Goal: Task Accomplishment & Management: Manage account settings

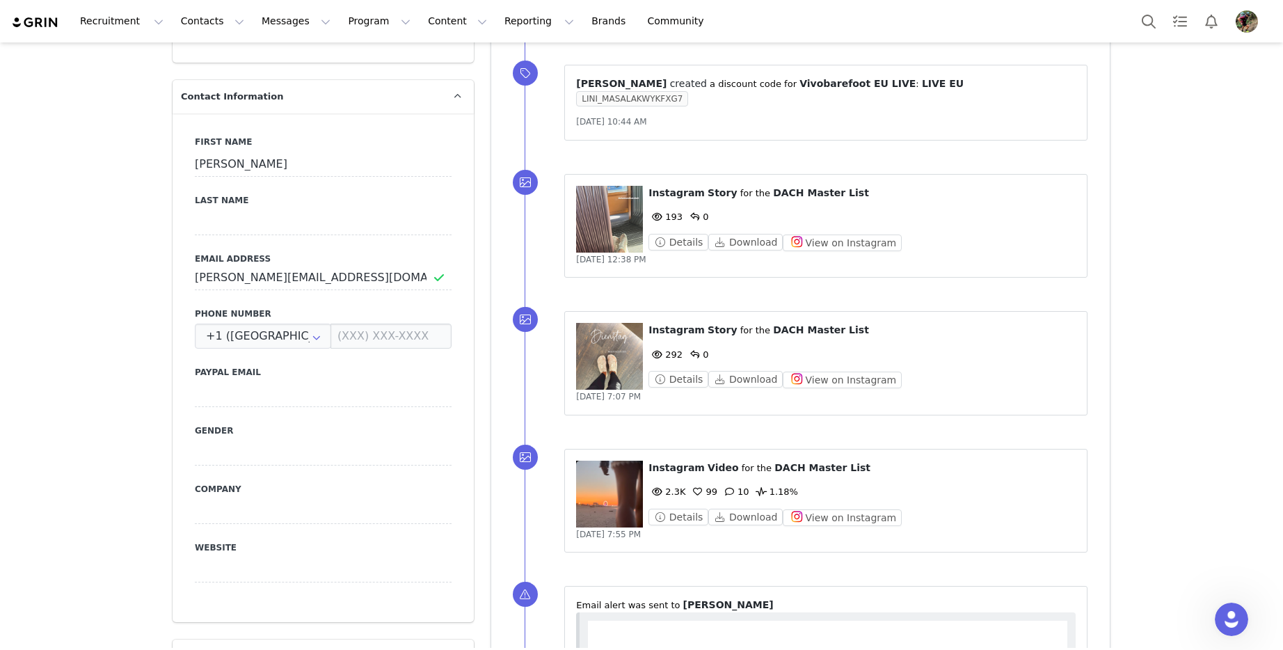
scroll to position [624, 0]
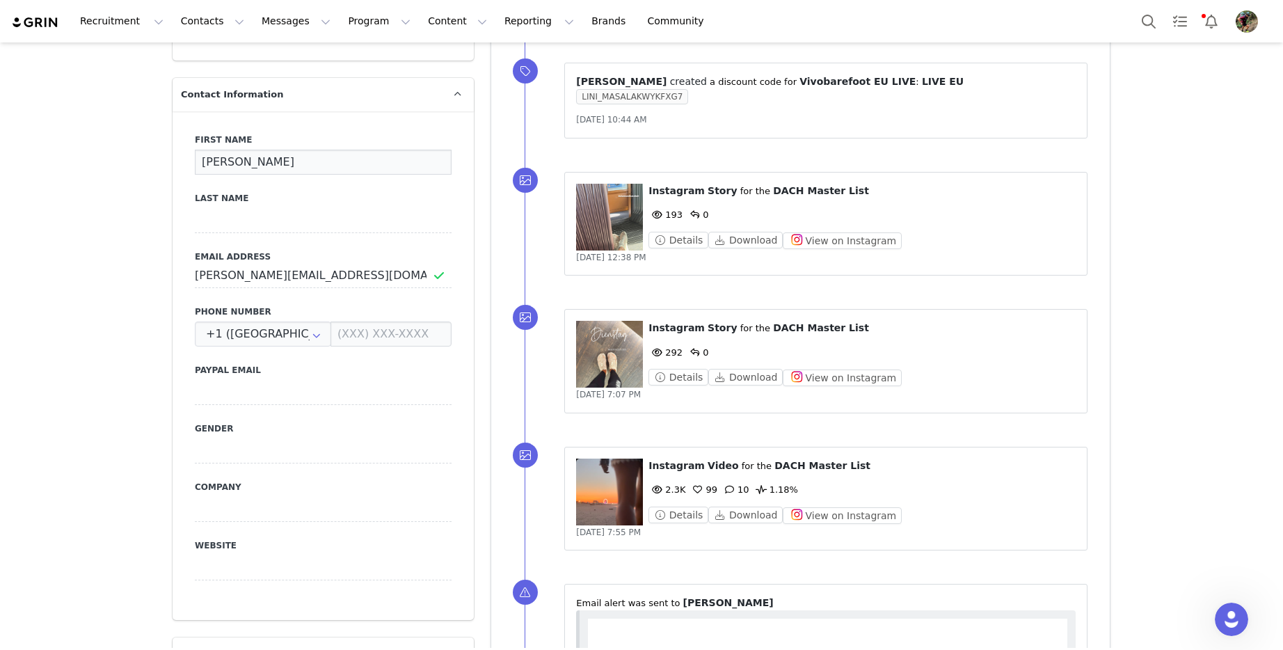
click at [260, 159] on input "[PERSON_NAME]" at bounding box center [323, 162] width 257 height 25
drag, startPoint x: 263, startPoint y: 161, endPoint x: 223, endPoint y: 160, distance: 39.7
click at [223, 160] on input "[PERSON_NAME]" at bounding box center [323, 162] width 257 height 25
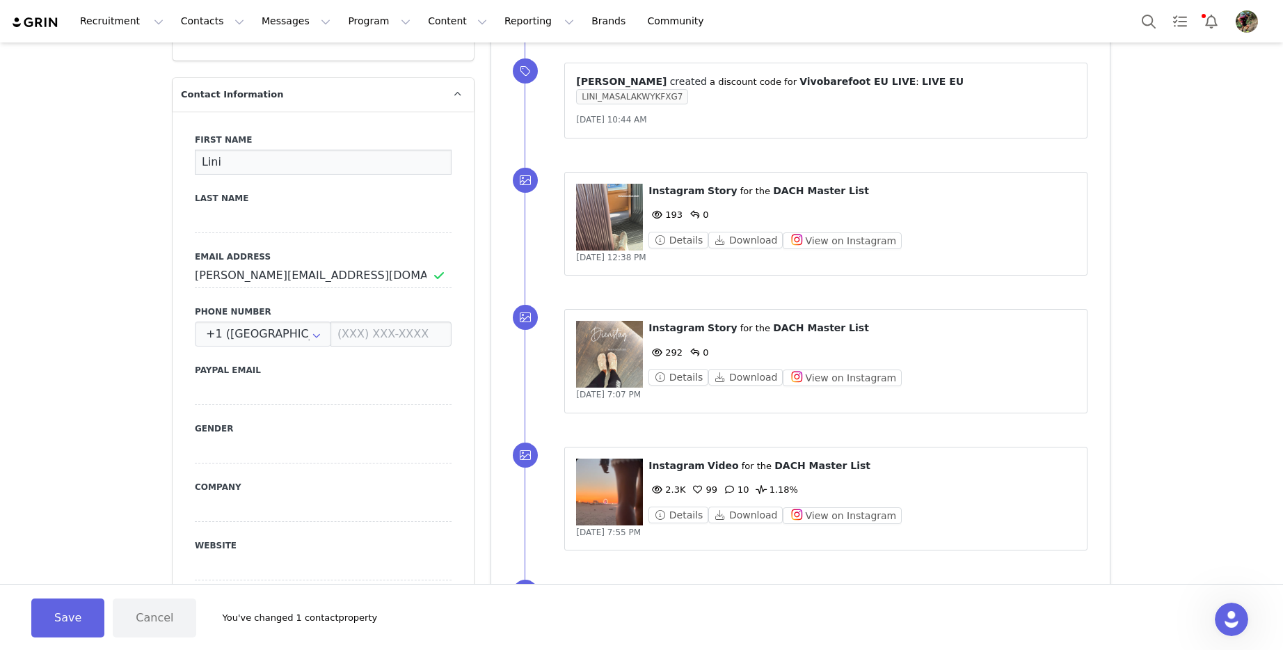
type input "Lini"
click at [225, 216] on input at bounding box center [323, 220] width 257 height 25
paste input "Masala"
type input "Masala"
click at [294, 338] on input "+1 ([GEOGRAPHIC_DATA])" at bounding box center [263, 333] width 136 height 25
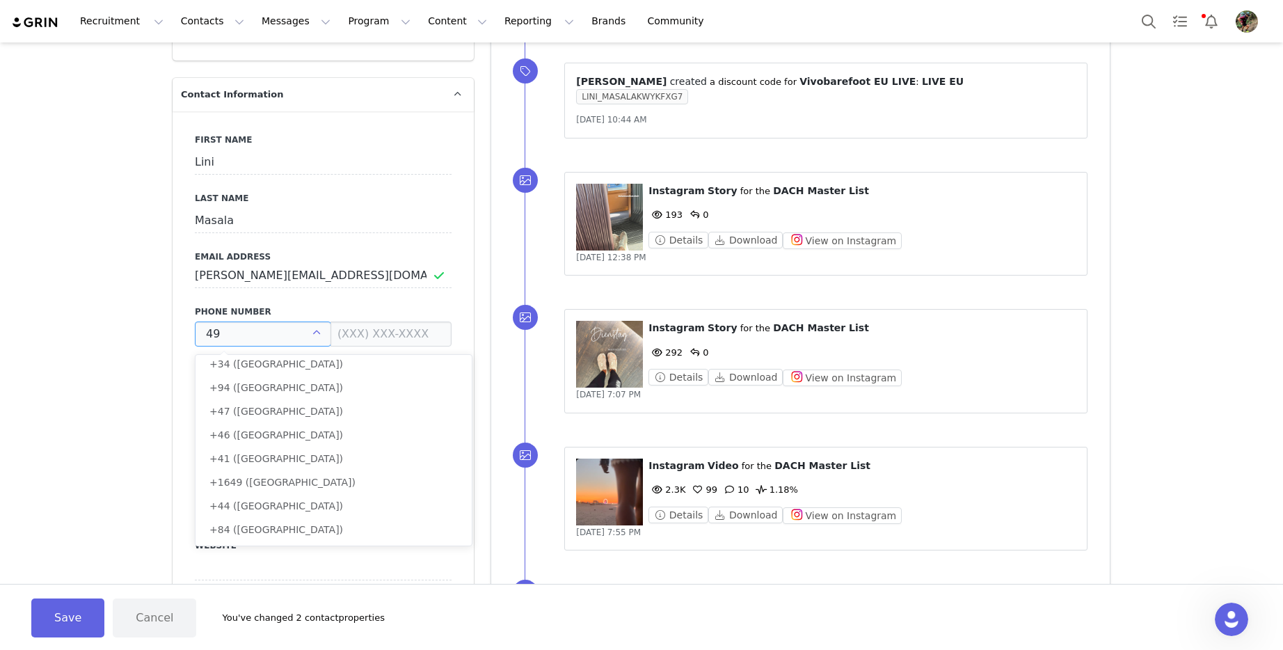
scroll to position [0, 0]
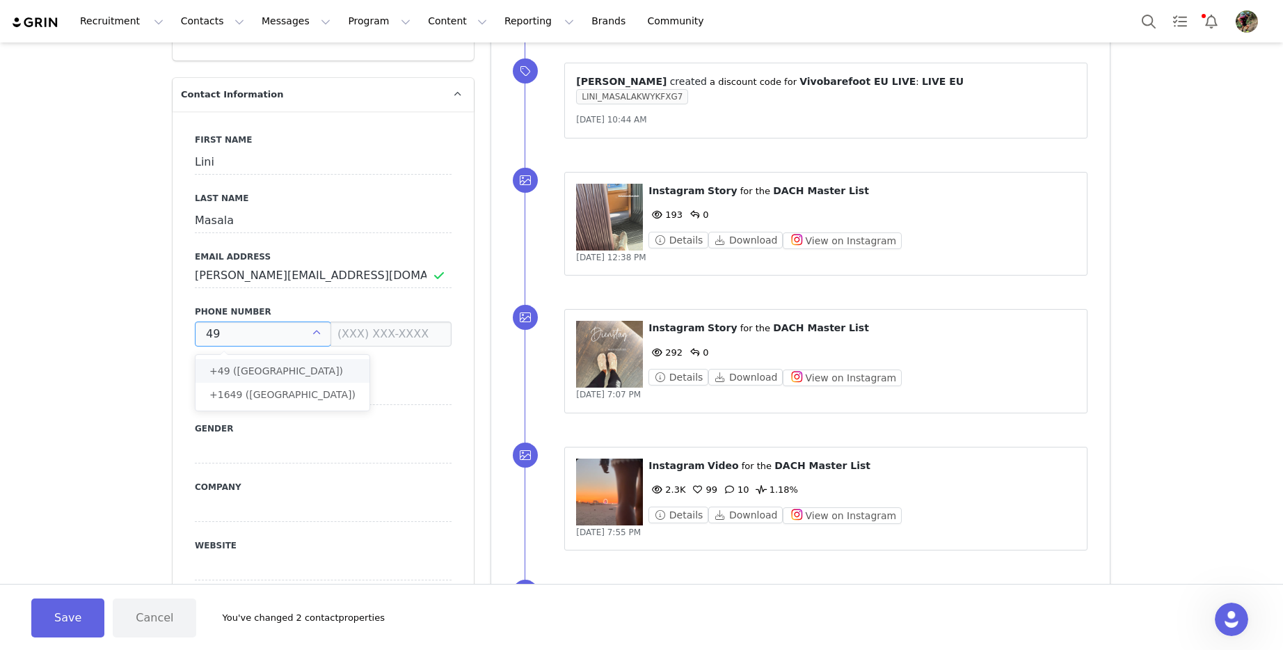
click at [271, 367] on span "+49 ([GEOGRAPHIC_DATA])" at bounding box center [276, 370] width 134 height 11
type input "+49 ([GEOGRAPHIC_DATA])"
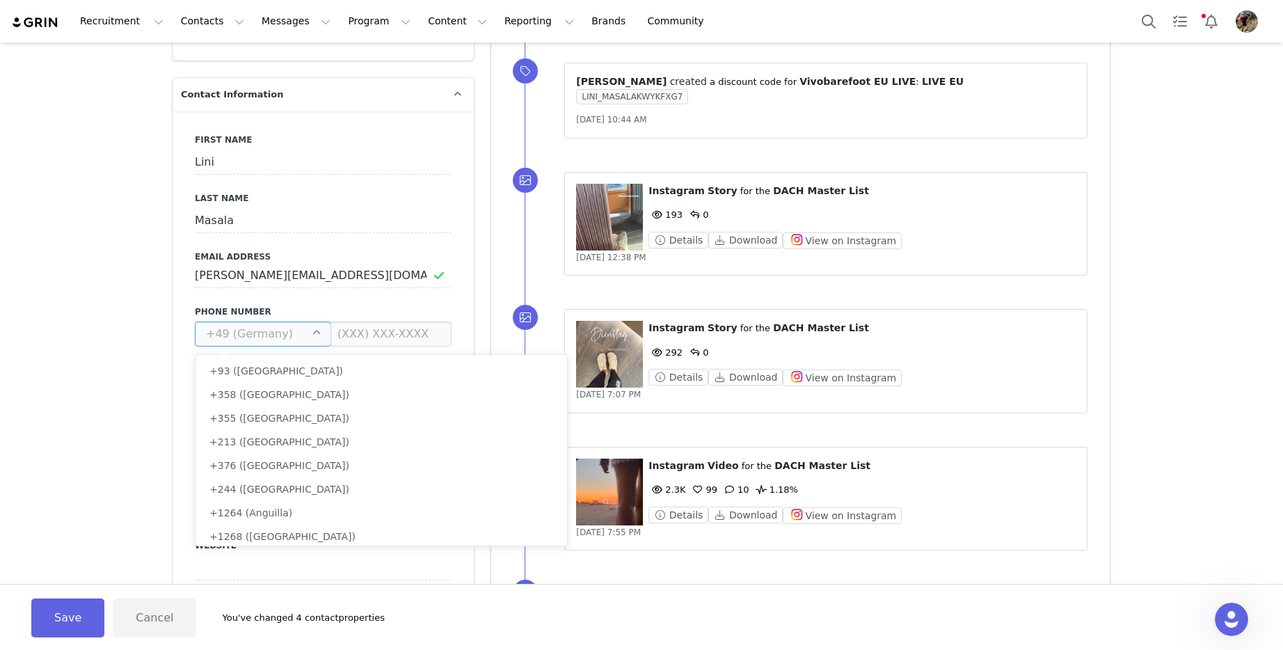
scroll to position [1659, 0]
click at [395, 333] on input at bounding box center [390, 333] width 121 height 25
type input "+49 ([GEOGRAPHIC_DATA])"
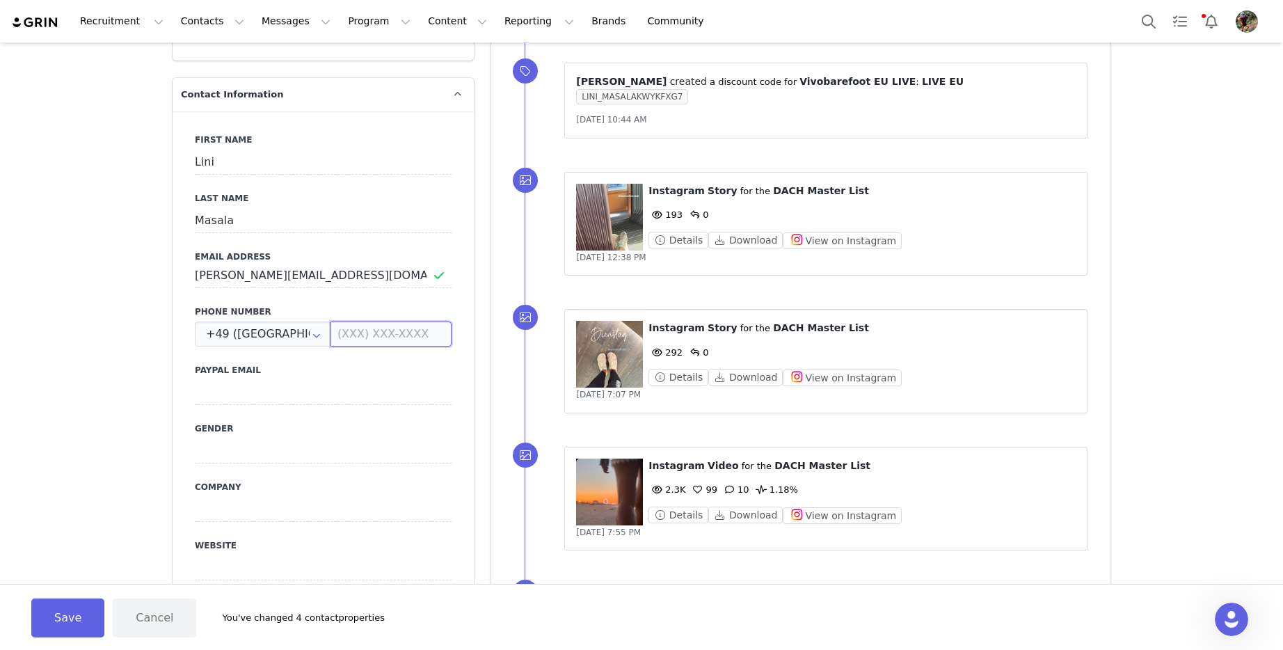
paste input "015144233264"
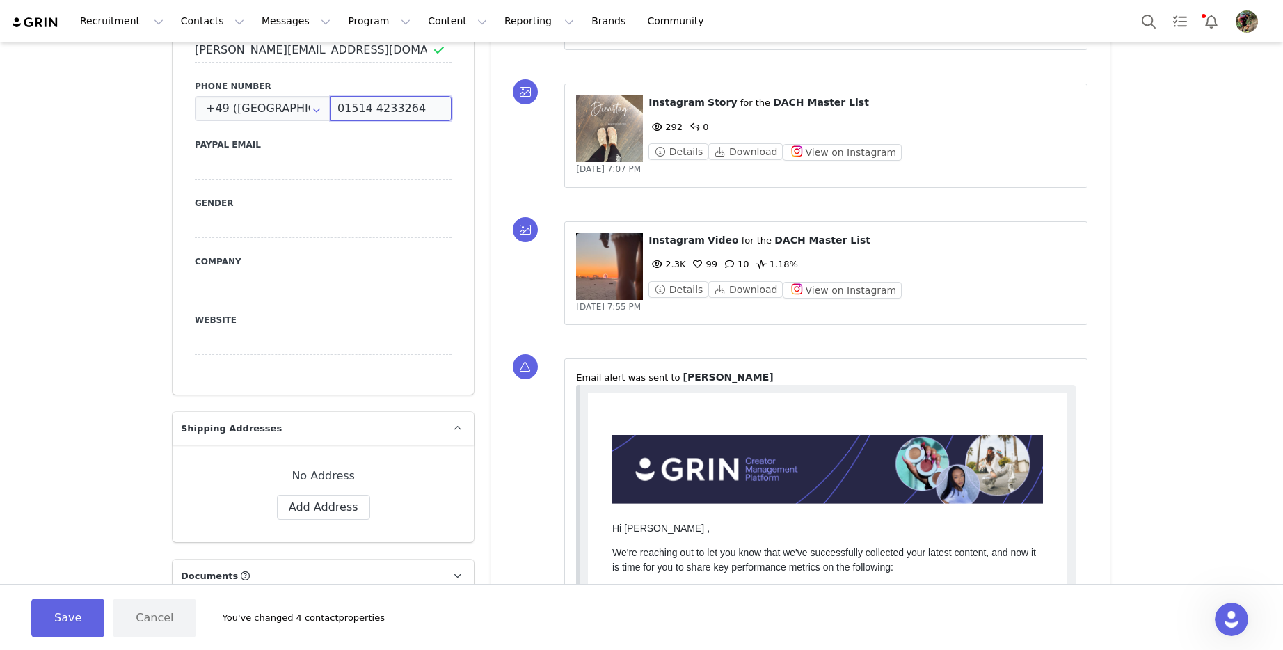
scroll to position [850, 0]
type input "01514 4233264"
click at [70, 618] on button "Save" at bounding box center [67, 617] width 73 height 39
type input "Lini"
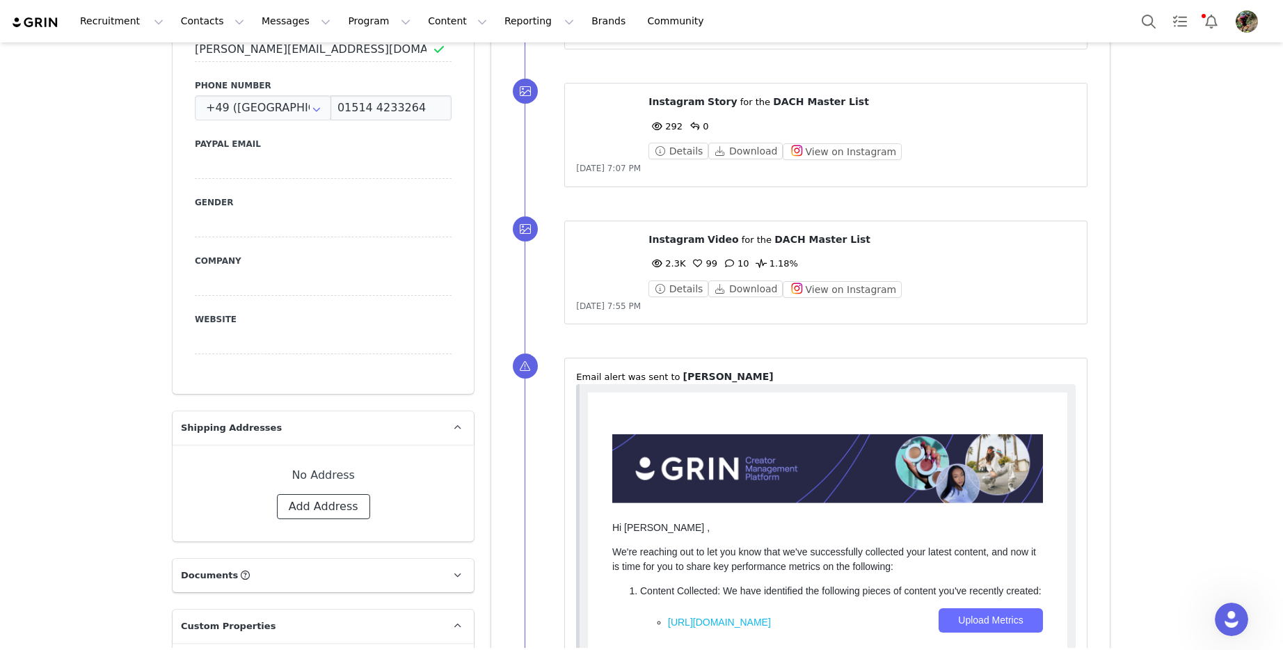
click at [333, 509] on button "Add Address" at bounding box center [323, 506] width 93 height 25
select select
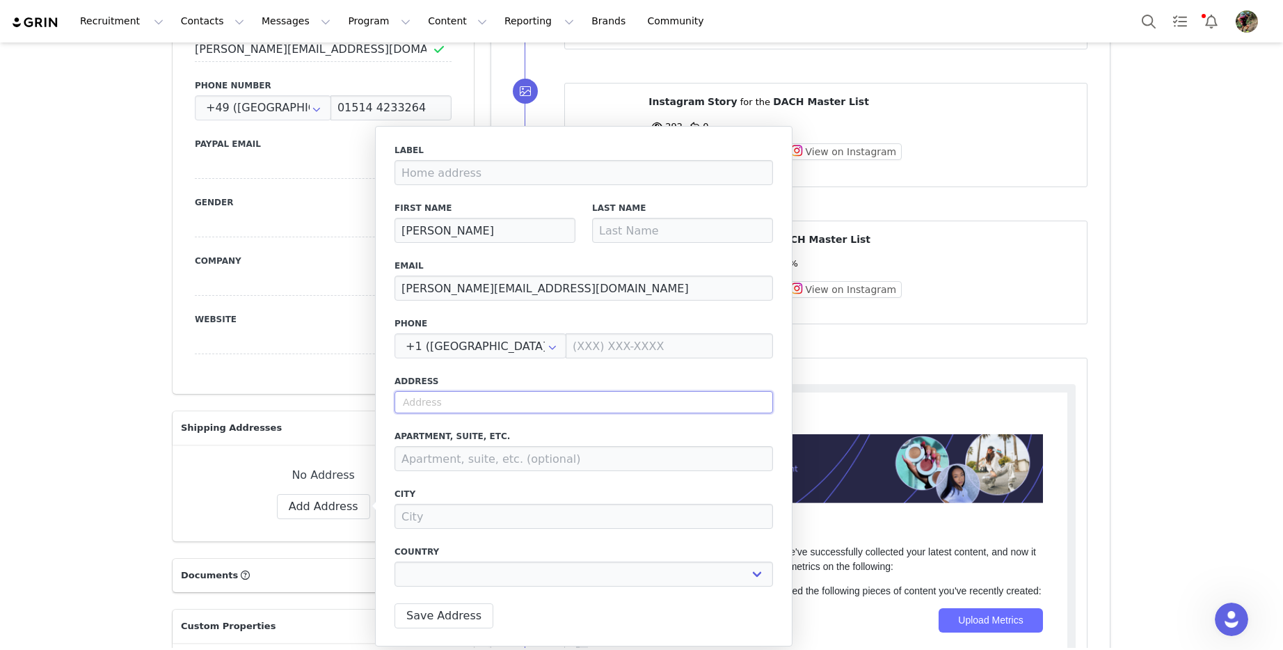
click at [459, 400] on input "text" at bounding box center [583, 402] width 378 height 22
paste input "Freihorstfeld 47"
type input "Freihorstfeld 47"
select select
type input "Freihorstfeld 47"
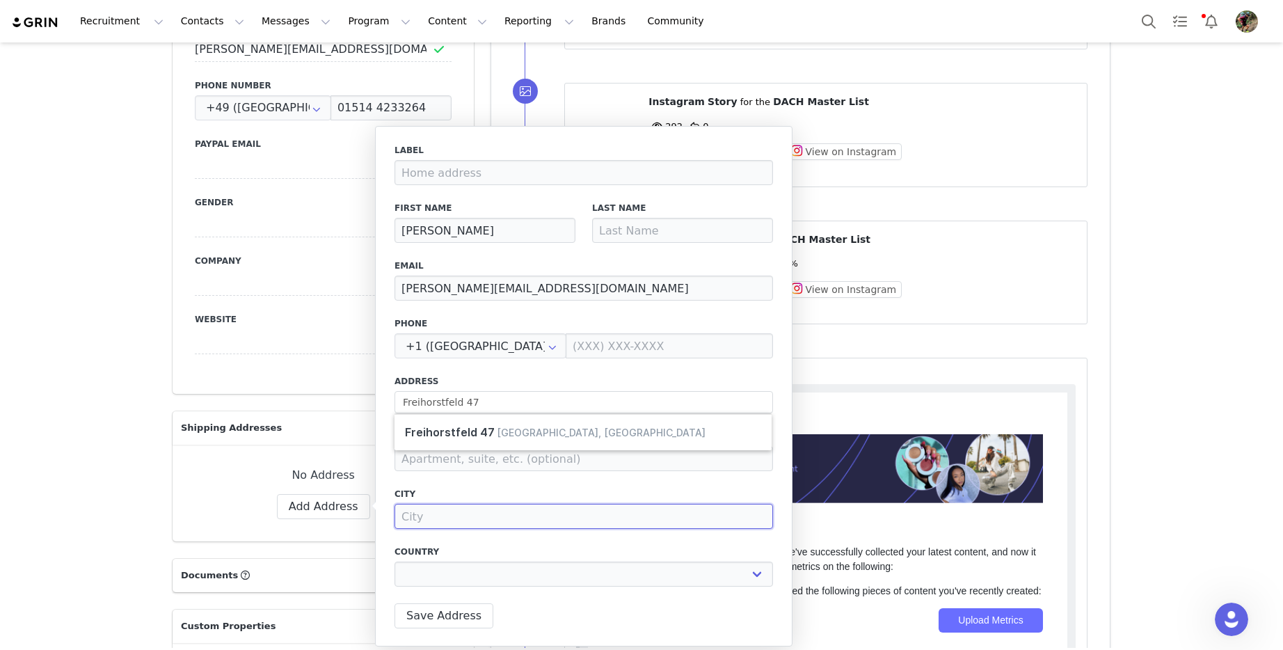
click at [484, 514] on input at bounding box center [583, 516] width 378 height 25
paste input "30559"
type input "30559"
select select
type input "30559"
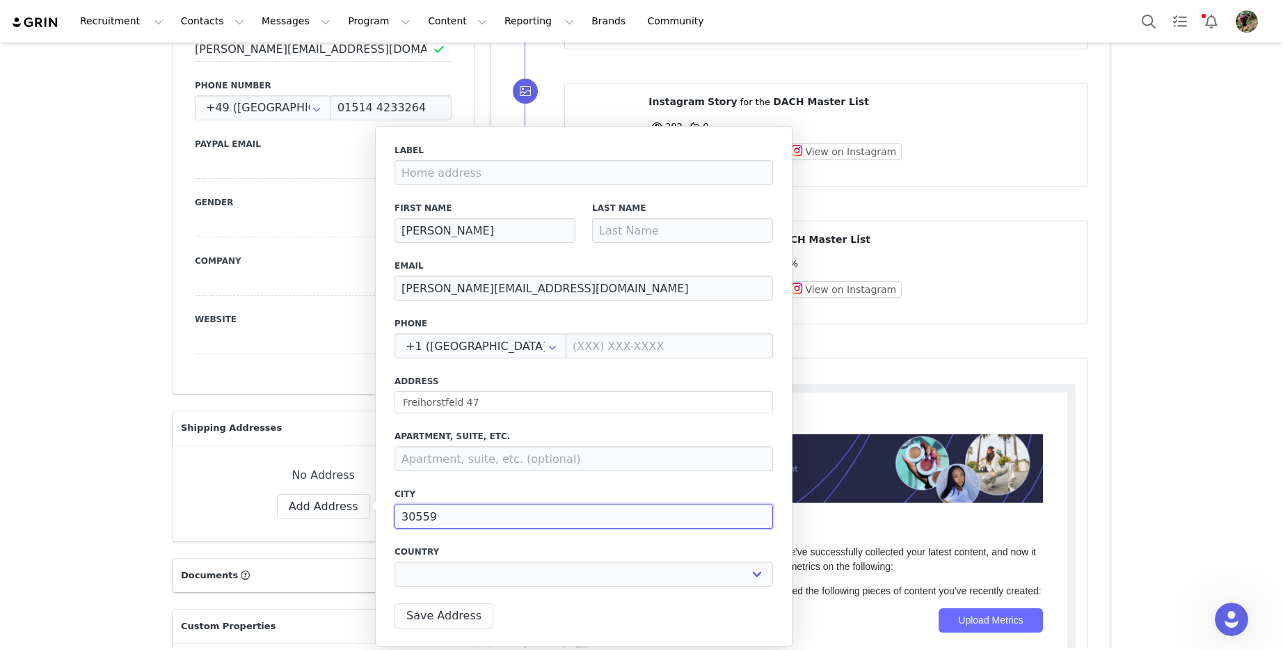
select select
paste input "[GEOGRAPHIC_DATA]"
type input "30559 [GEOGRAPHIC_DATA]"
select select
type input "30559 [GEOGRAPHIC_DATA]"
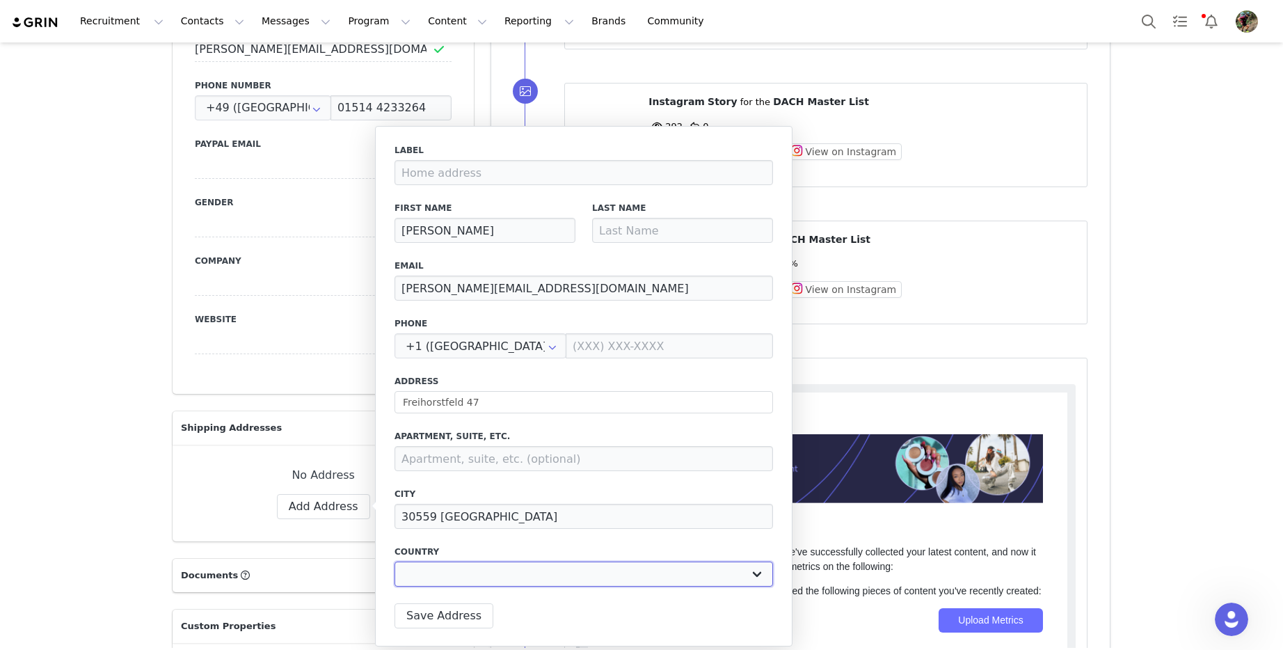
click at [524, 580] on select "[GEOGRAPHIC_DATA] [GEOGRAPHIC_DATA] [GEOGRAPHIC_DATA] [GEOGRAPHIC_DATA] [GEOGRA…" at bounding box center [583, 573] width 378 height 25
select select "[object Object]"
click at [394, 561] on select "[GEOGRAPHIC_DATA] [GEOGRAPHIC_DATA] [GEOGRAPHIC_DATA] [GEOGRAPHIC_DATA] [GEOGRA…" at bounding box center [583, 573] width 378 height 25
drag, startPoint x: 436, startPoint y: 516, endPoint x: 381, endPoint y: 516, distance: 55.0
click at [381, 516] on div "Label First Name [PERSON_NAME] Last Name Email [PERSON_NAME][EMAIL_ADDRESS][DOM…" at bounding box center [583, 386] width 417 height 520
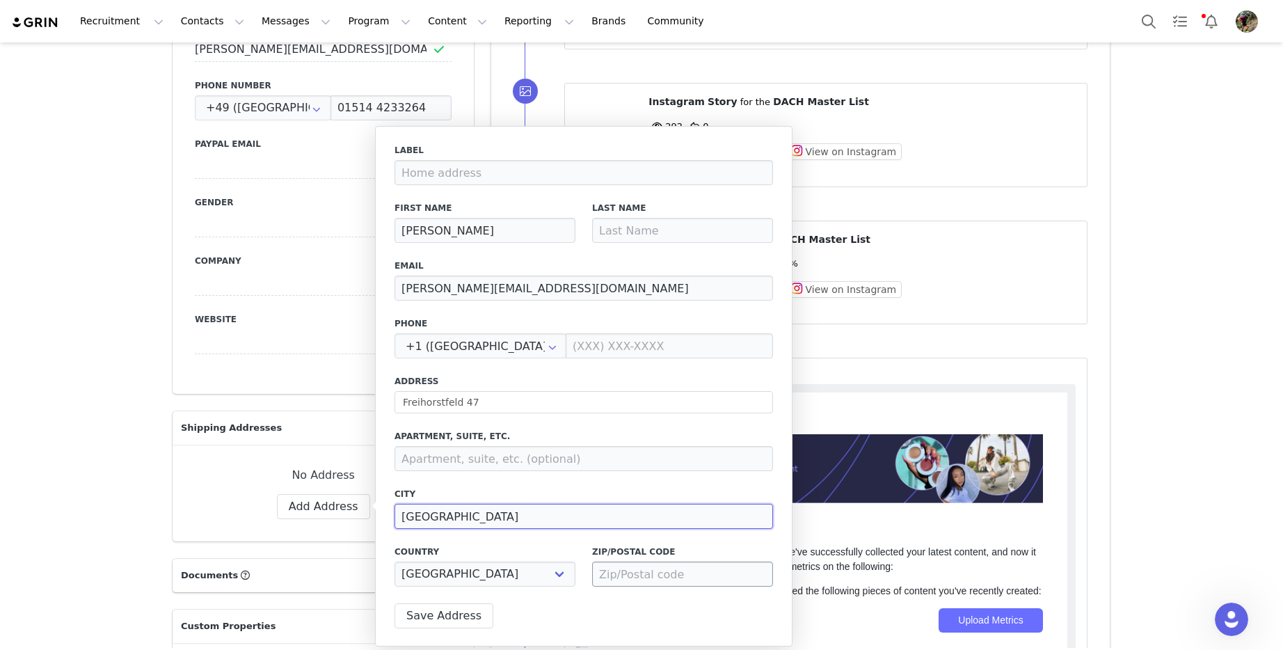
type input "[GEOGRAPHIC_DATA]"
click at [671, 575] on input at bounding box center [682, 573] width 181 height 25
paste input "30559"
type input "30559"
click at [541, 346] on icon at bounding box center [552, 345] width 22 height 25
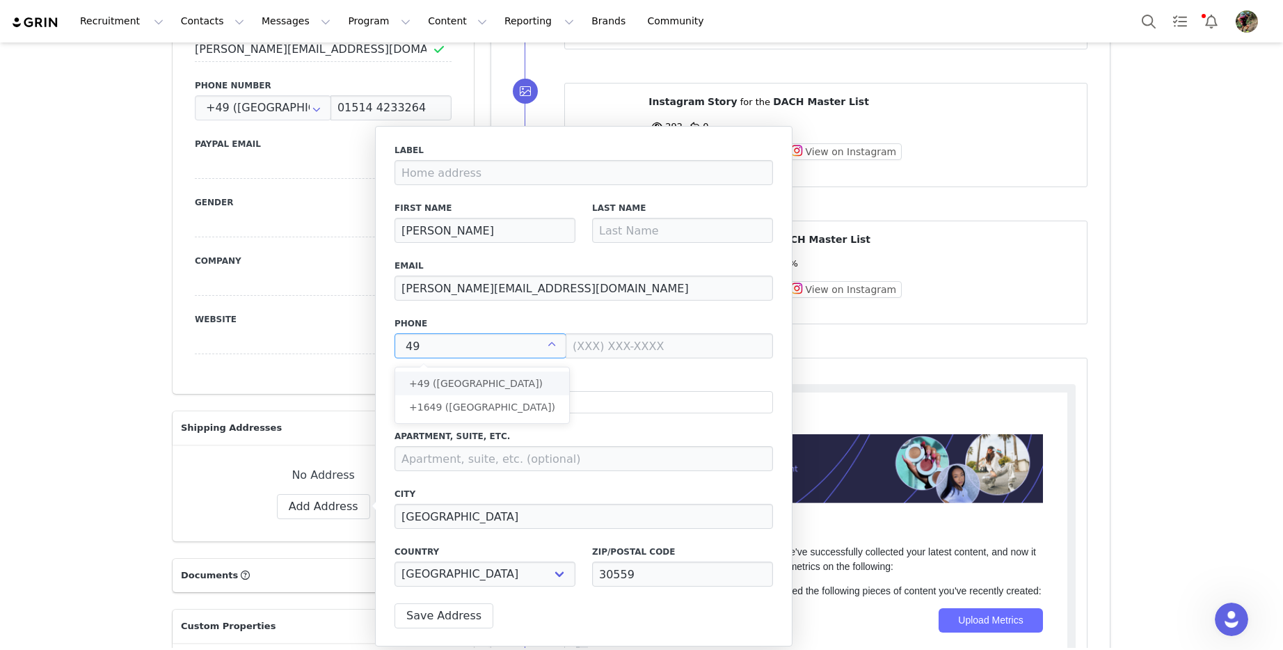
scroll to position [0, 0]
click at [469, 381] on span "+49 ([GEOGRAPHIC_DATA])" at bounding box center [476, 383] width 134 height 11
type input "+49 ([GEOGRAPHIC_DATA])"
click at [591, 345] on input at bounding box center [669, 345] width 207 height 25
paste input "015144233264"
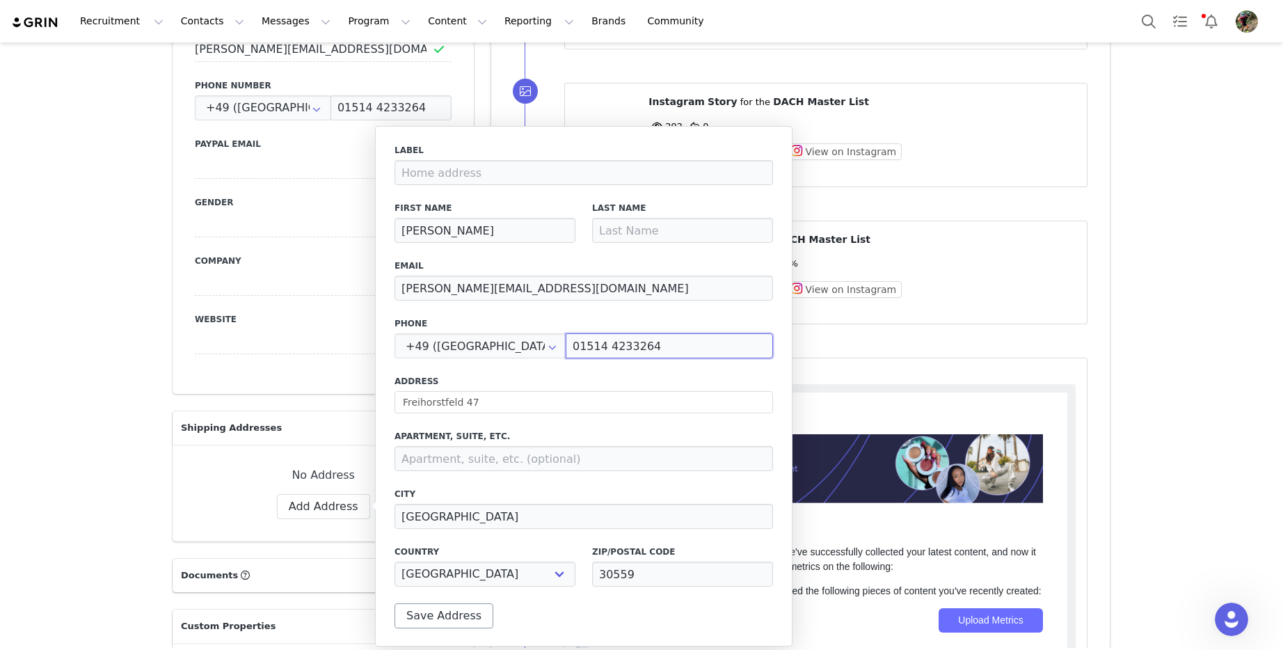
type input "01514 4233264"
click at [461, 613] on button "Save Address" at bounding box center [443, 615] width 99 height 25
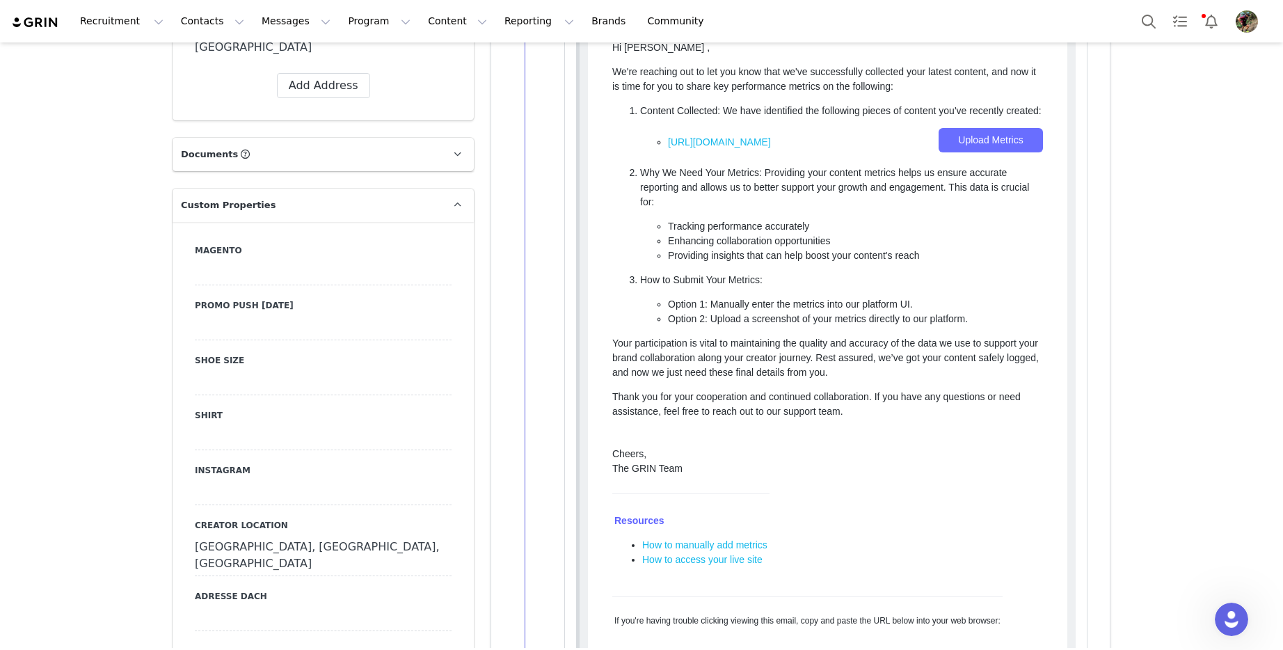
scroll to position [1334, 0]
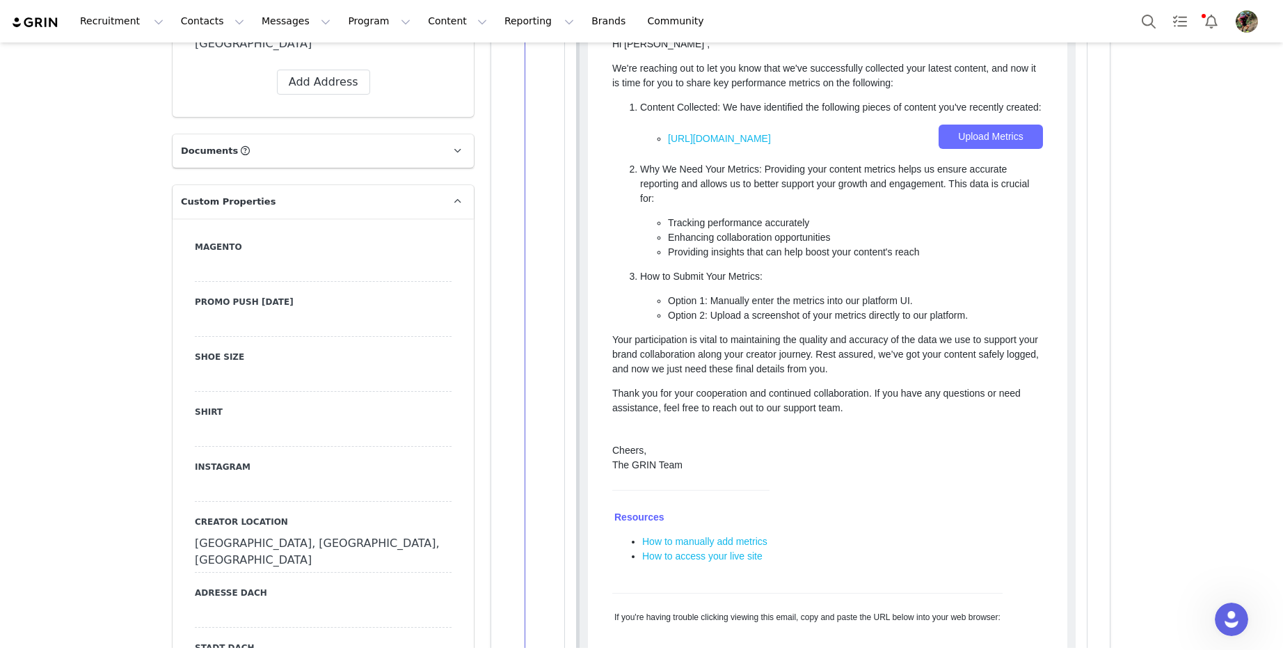
click at [253, 367] on div at bounding box center [323, 379] width 257 height 25
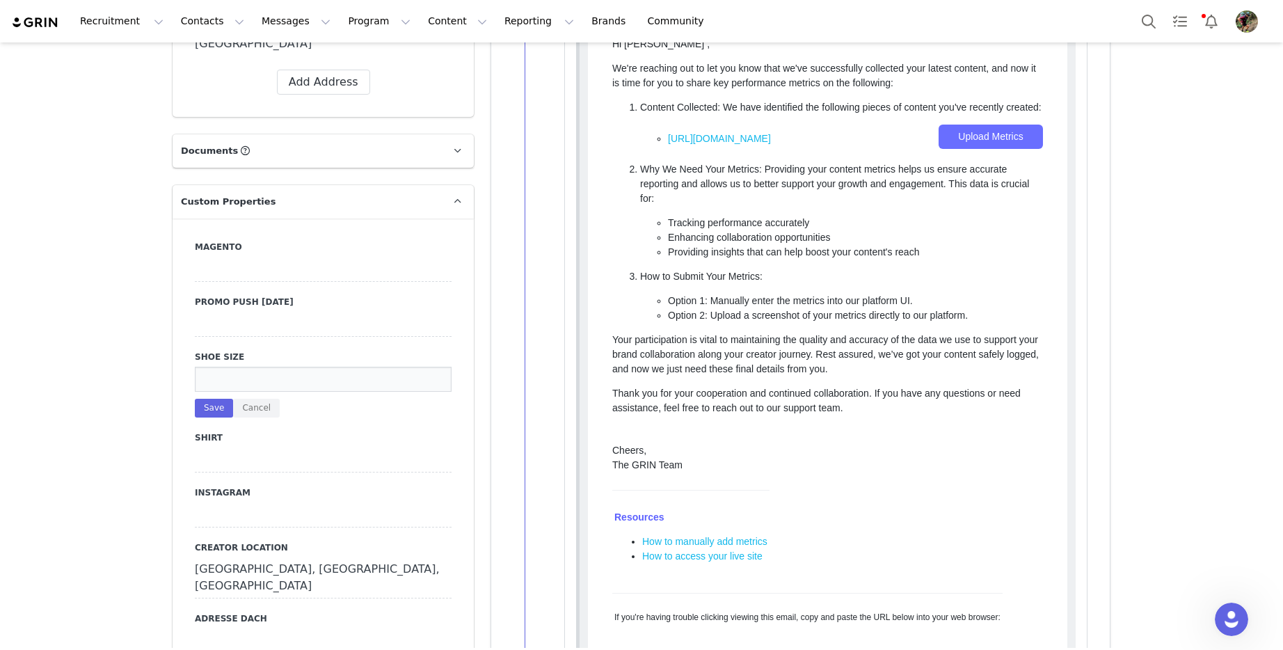
click at [228, 367] on input at bounding box center [323, 379] width 257 height 25
type input "38"
click at [218, 399] on button "Save" at bounding box center [214, 408] width 38 height 19
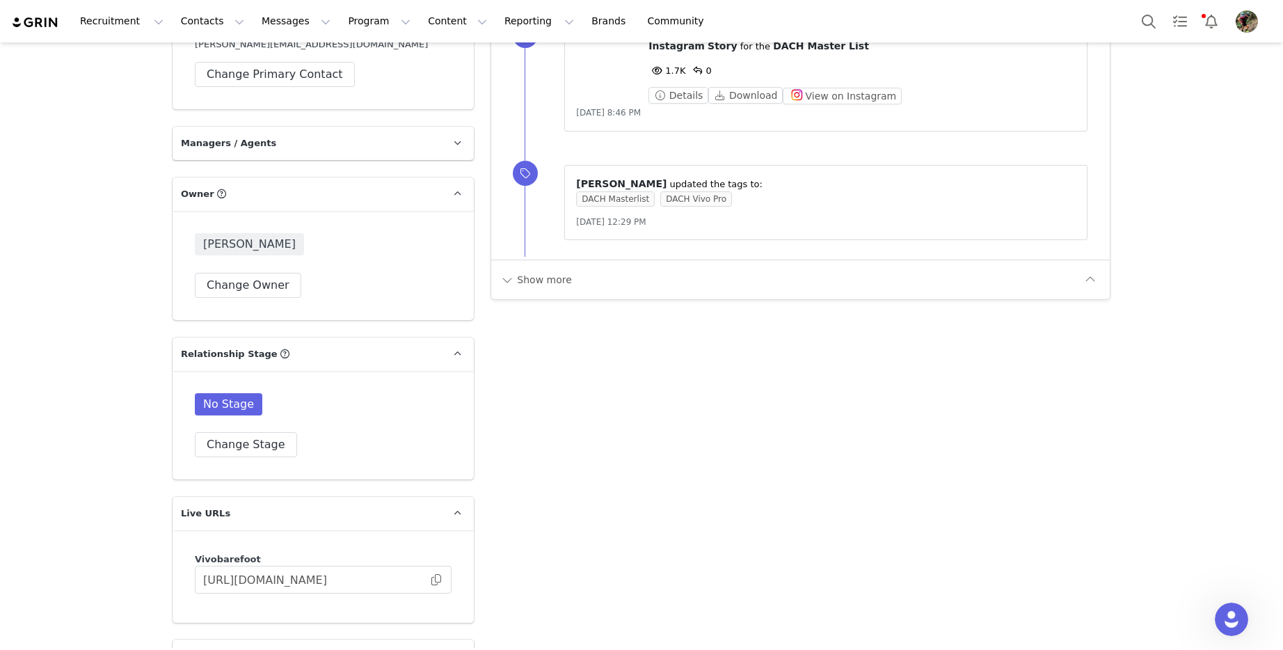
scroll to position [3111, 0]
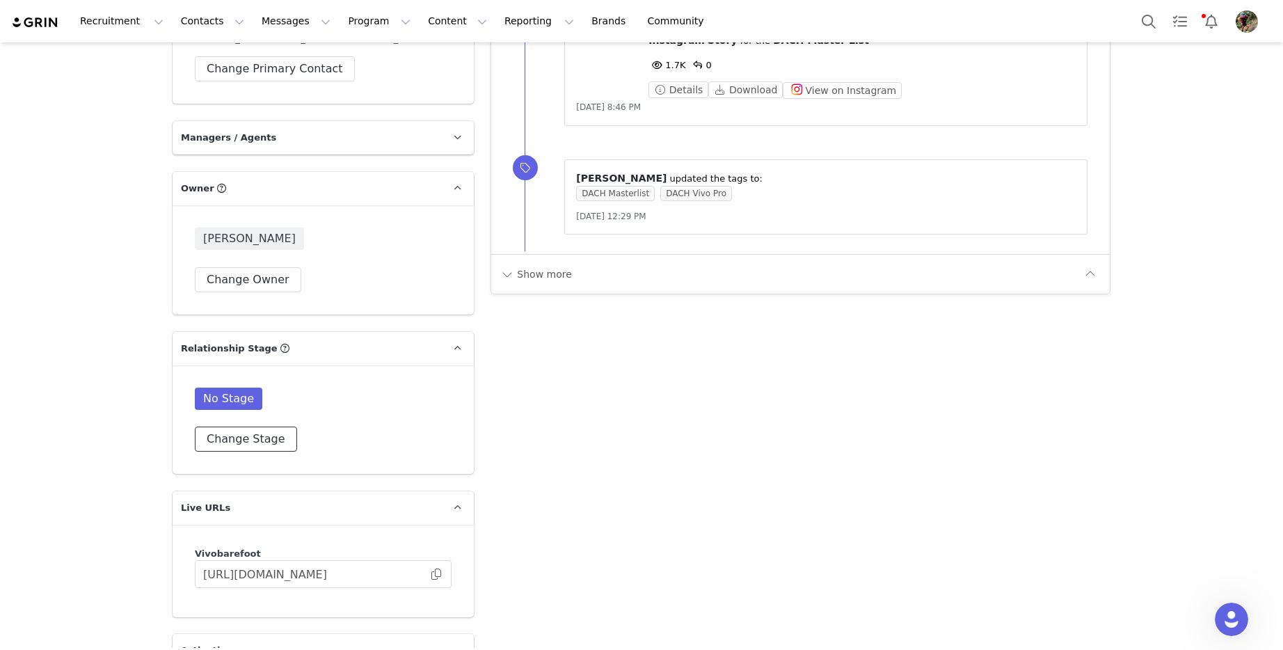
click at [254, 426] on button "Change Stage" at bounding box center [246, 438] width 102 height 25
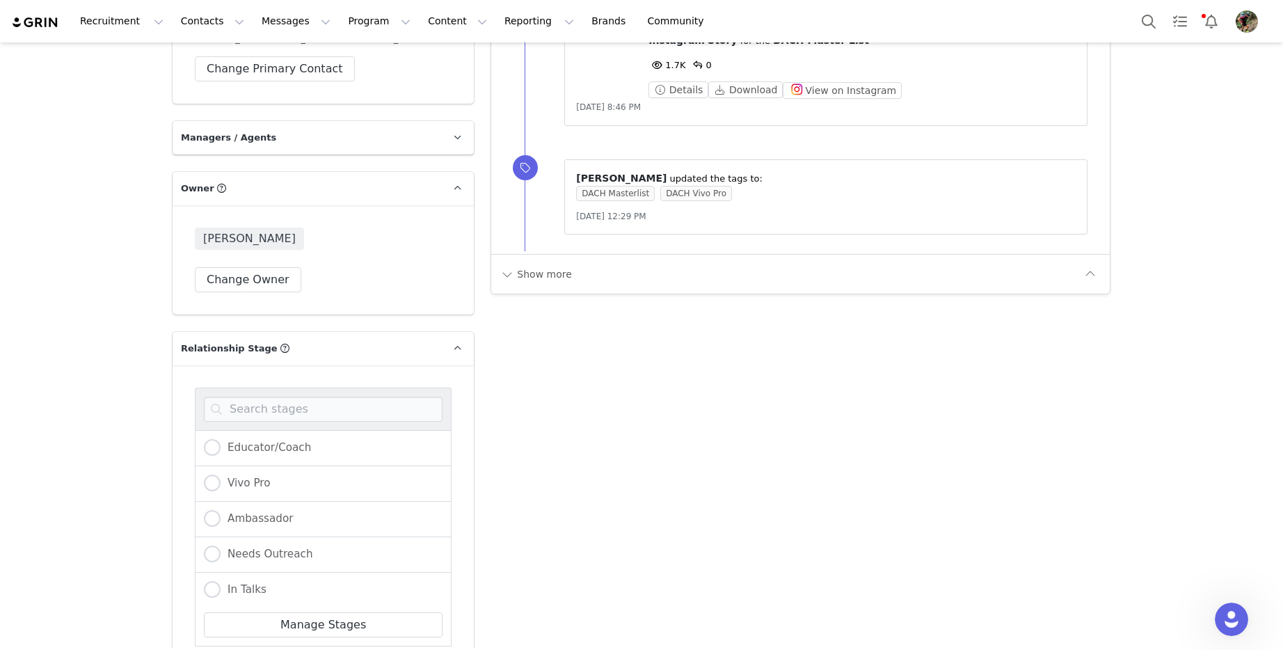
scroll to position [180, 0]
click at [213, 472] on span at bounding box center [212, 480] width 17 height 17
click at [213, 472] on input "Vivo Pro" at bounding box center [212, 481] width 17 height 18
radio input "true"
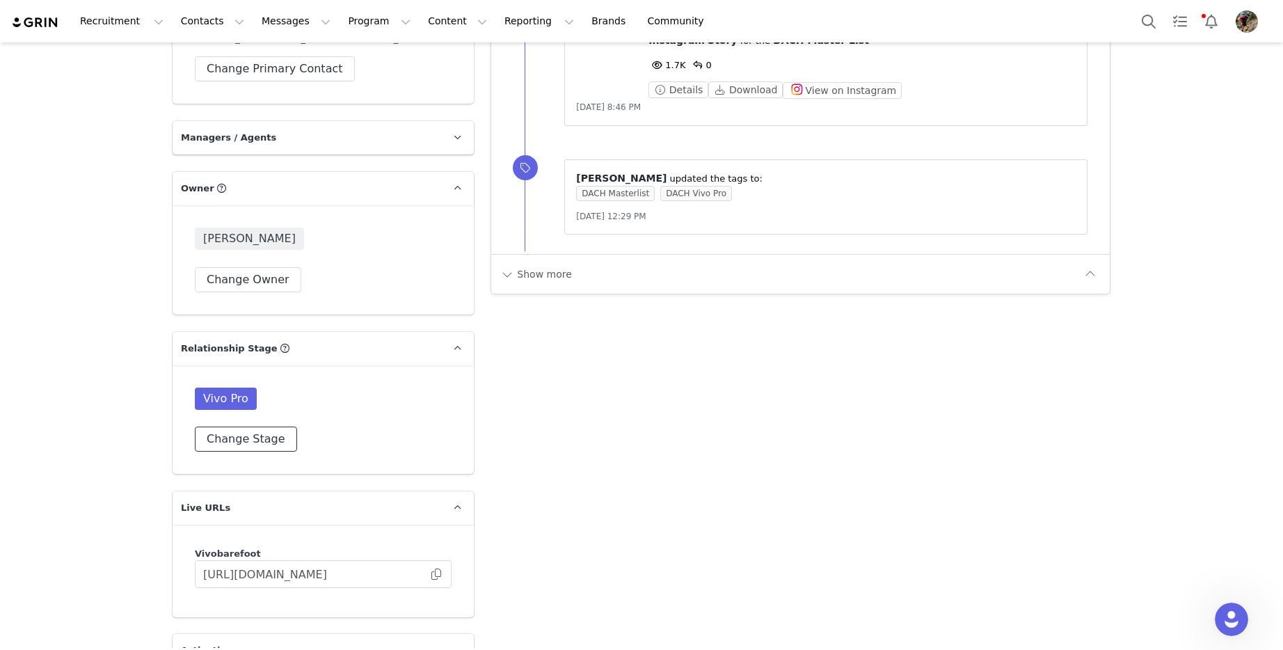
click at [248, 426] on button "Change Stage" at bounding box center [246, 438] width 102 height 25
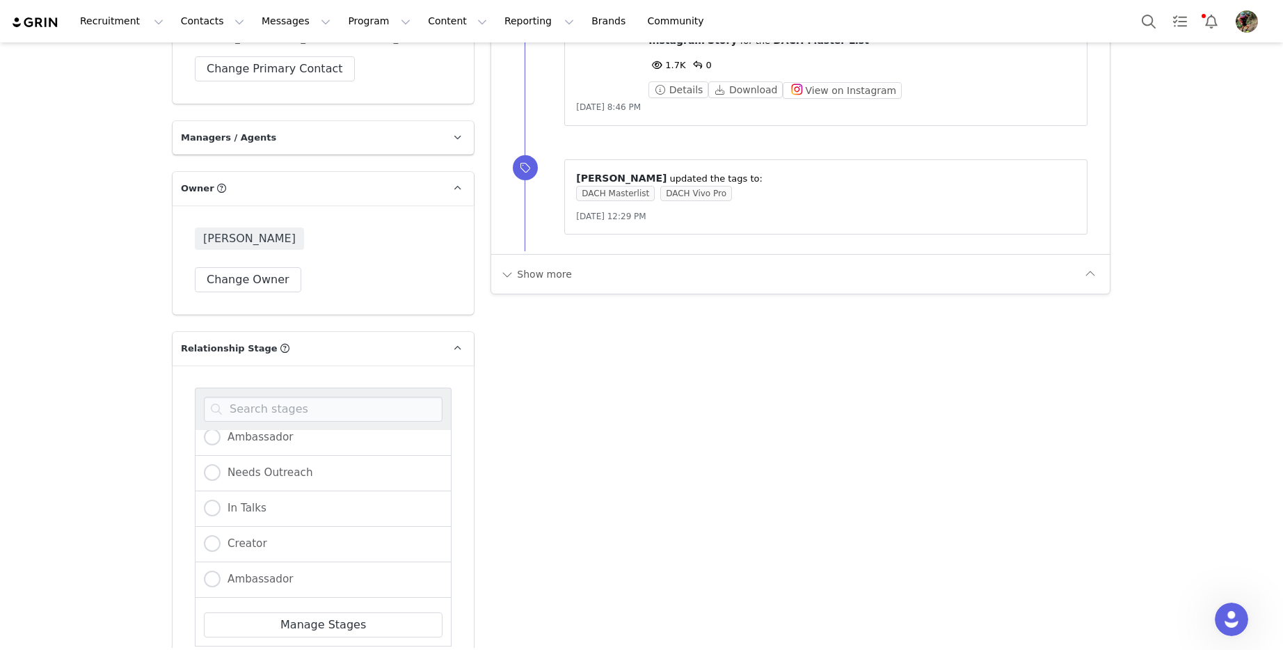
scroll to position [258, 0]
click at [207, 536] on span at bounding box center [212, 544] width 17 height 17
click at [207, 536] on input "Creator" at bounding box center [212, 545] width 17 height 18
radio input "true"
radio input "false"
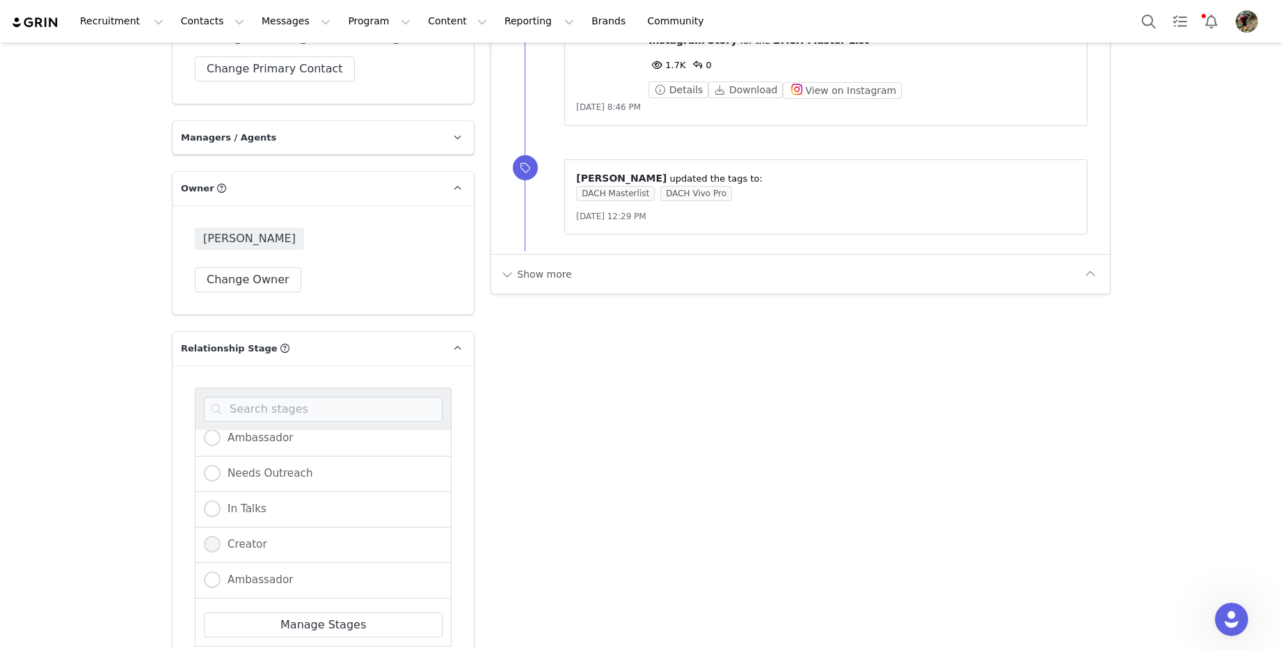
radio input "true"
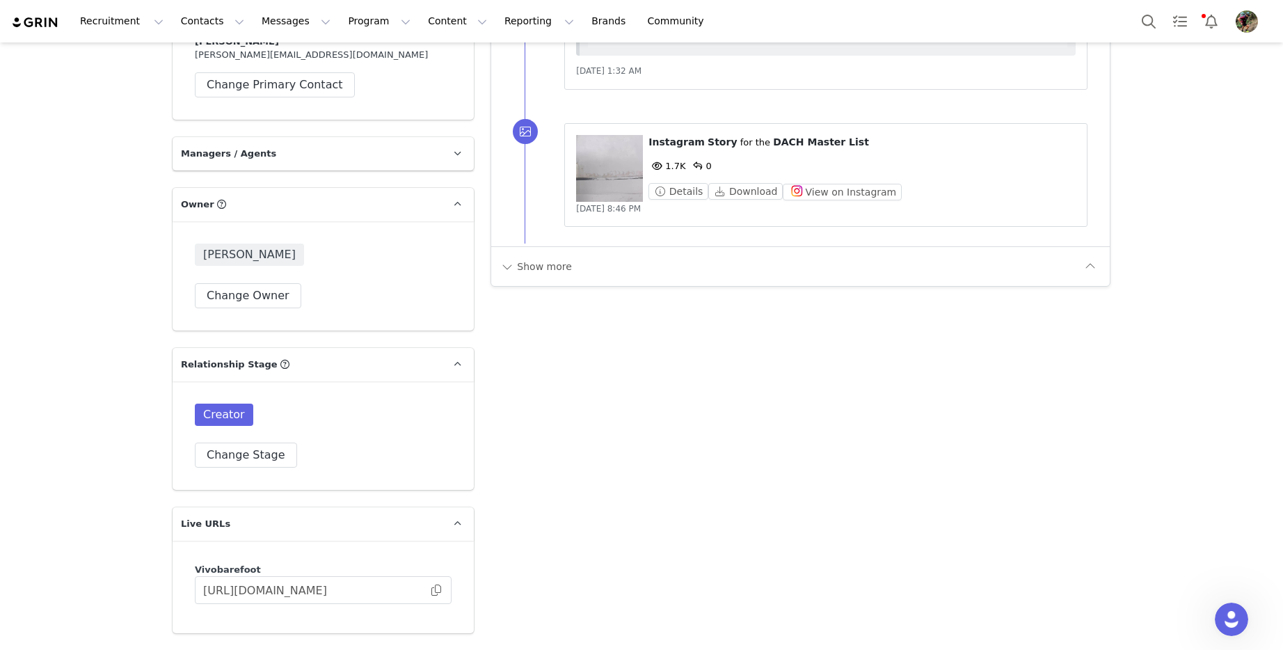
scroll to position [3085, 0]
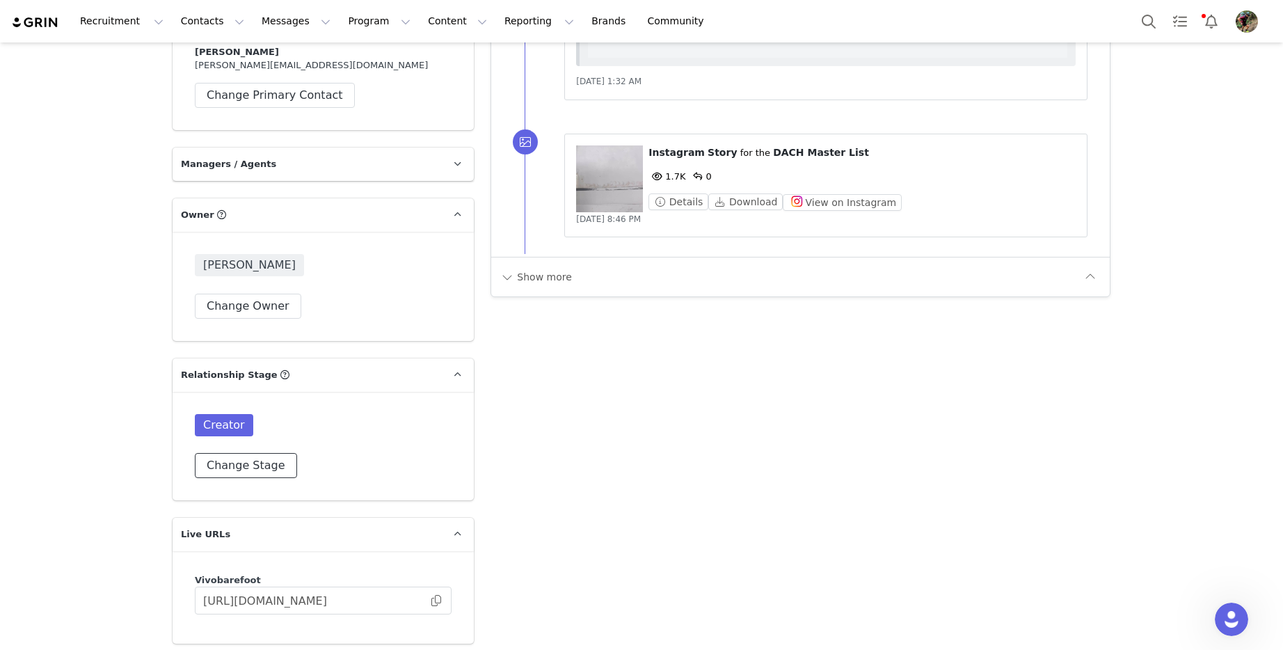
click at [253, 453] on button "Change Stage" at bounding box center [246, 465] width 102 height 25
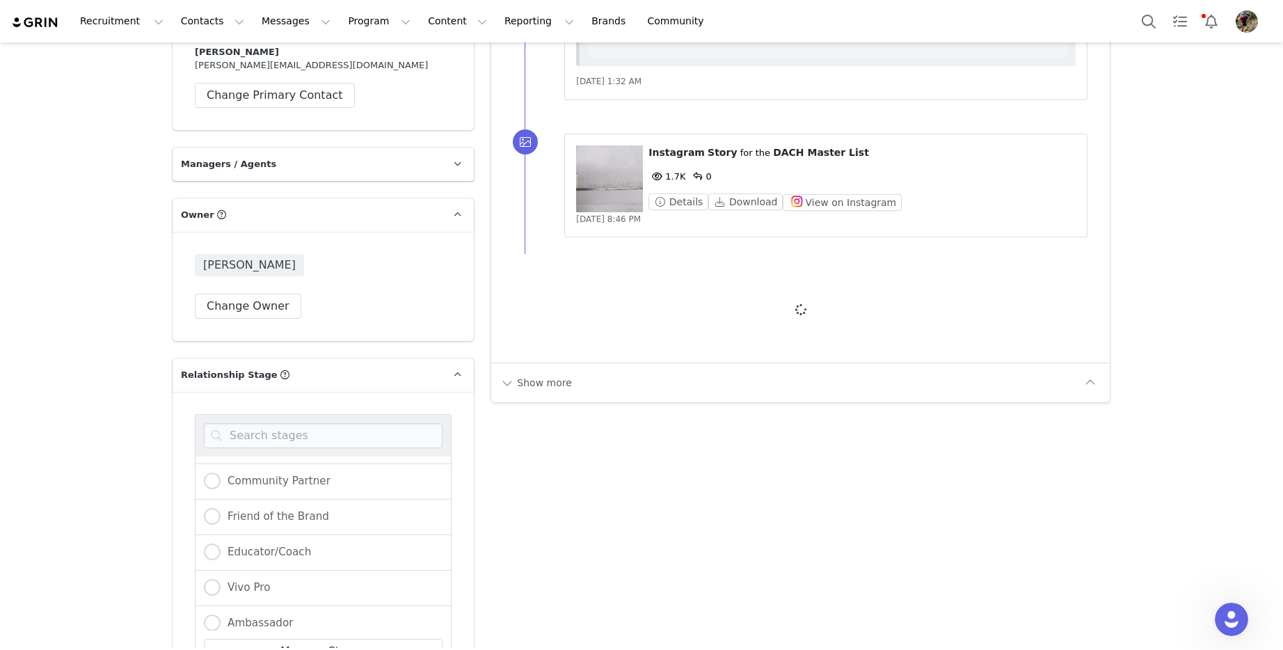
scroll to position [101, 0]
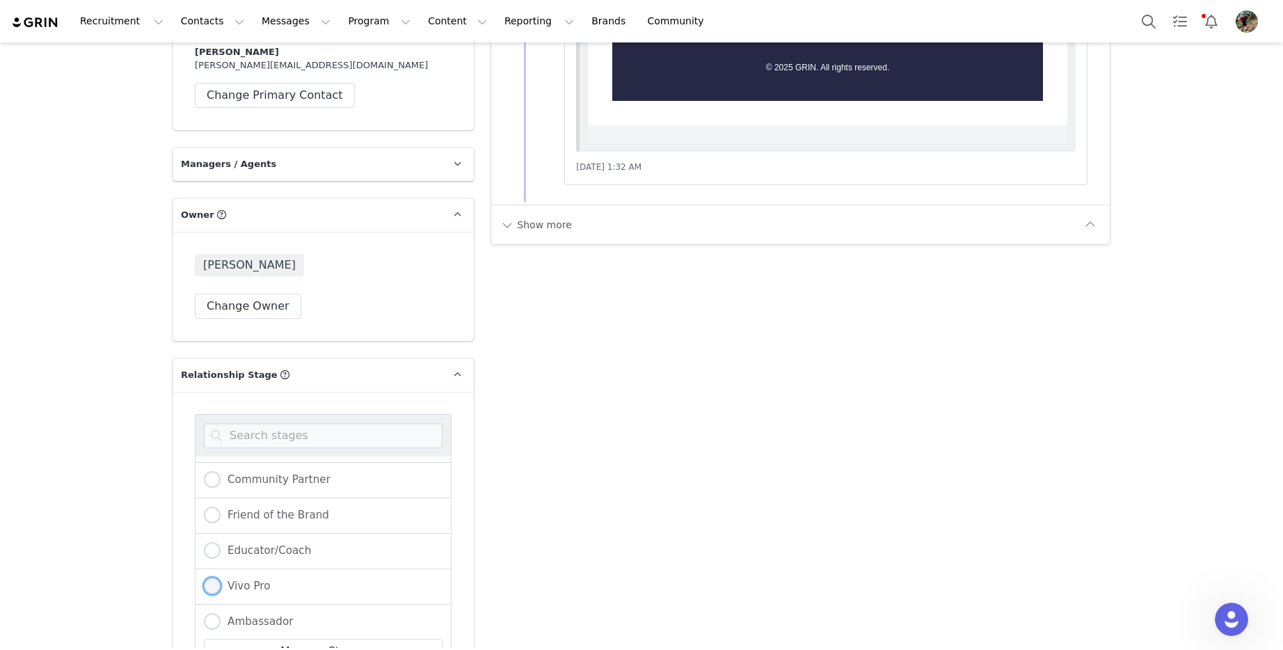
click at [212, 577] on span at bounding box center [212, 585] width 17 height 17
click at [212, 577] on input "Vivo Pro" at bounding box center [212, 586] width 17 height 18
radio input "true"
radio input "false"
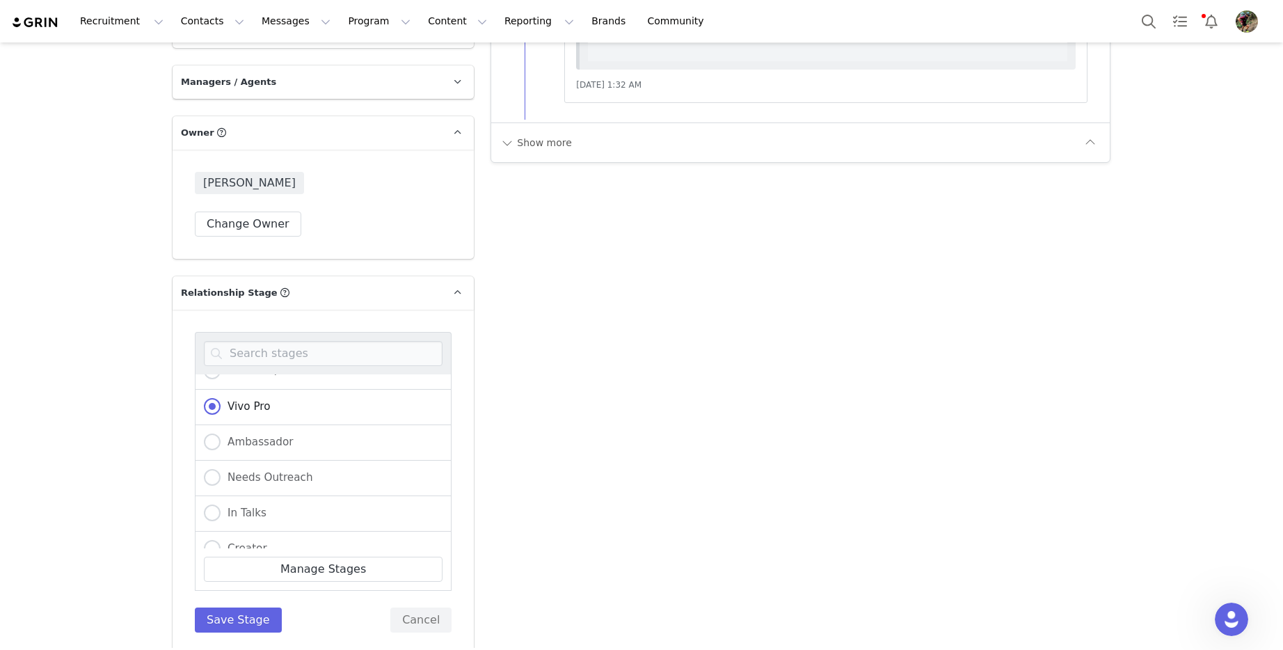
scroll to position [3191, 0]
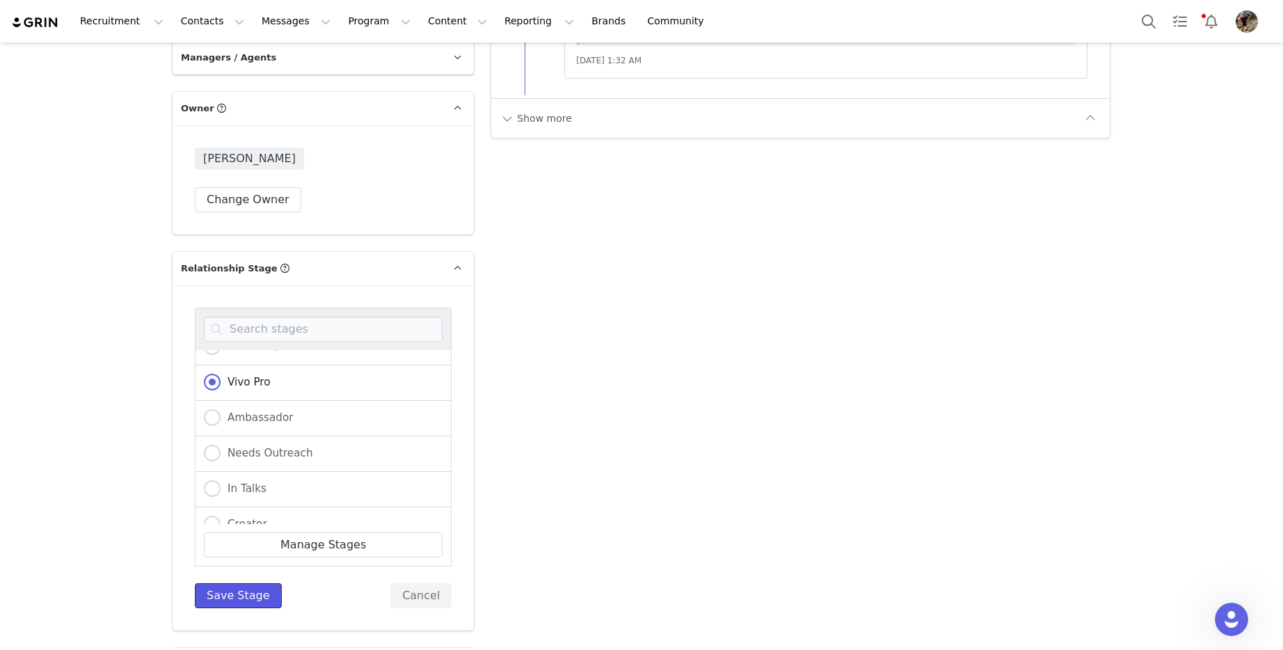
click at [240, 583] on button "Save Stage" at bounding box center [238, 595] width 87 height 25
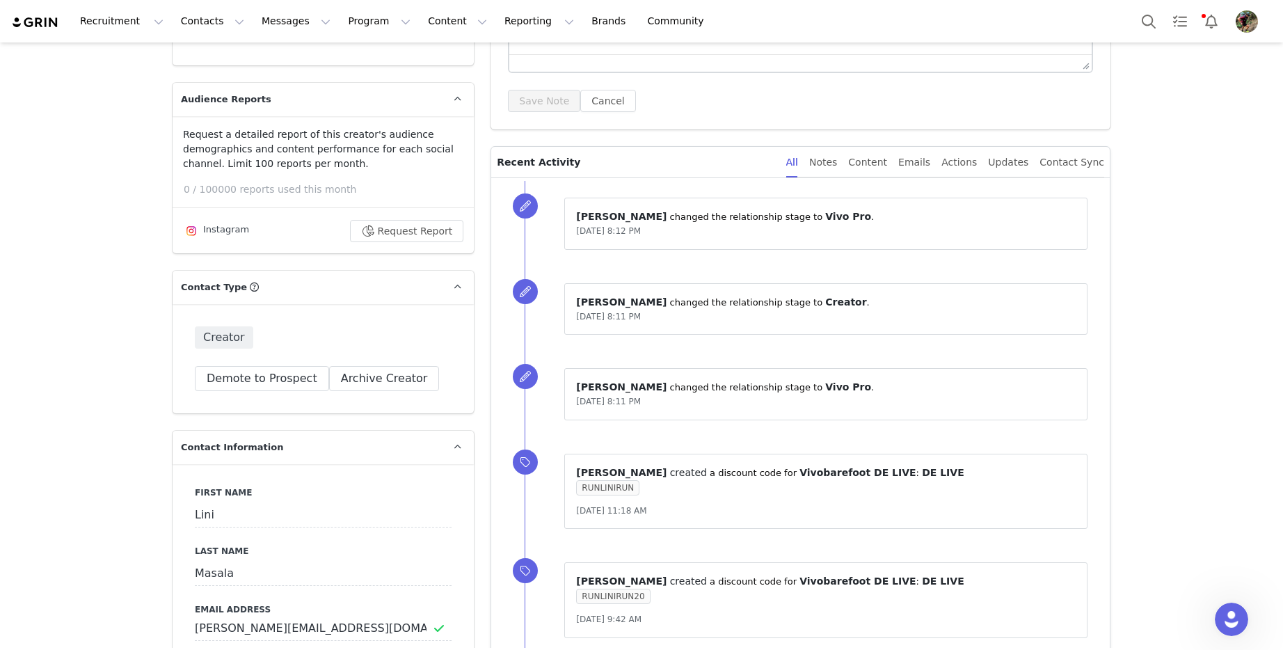
scroll to position [0, 0]
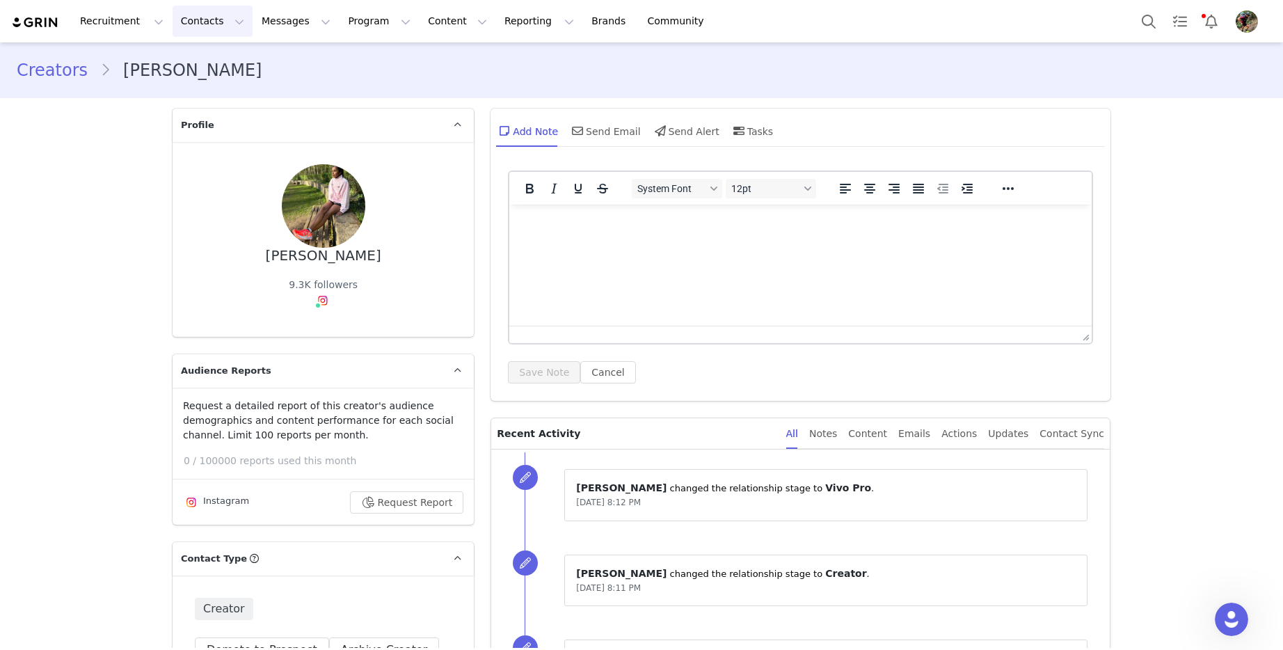
click at [195, 19] on button "Contacts Contacts" at bounding box center [213, 21] width 80 height 31
click at [202, 63] on p "Creators" at bounding box center [195, 61] width 42 height 15
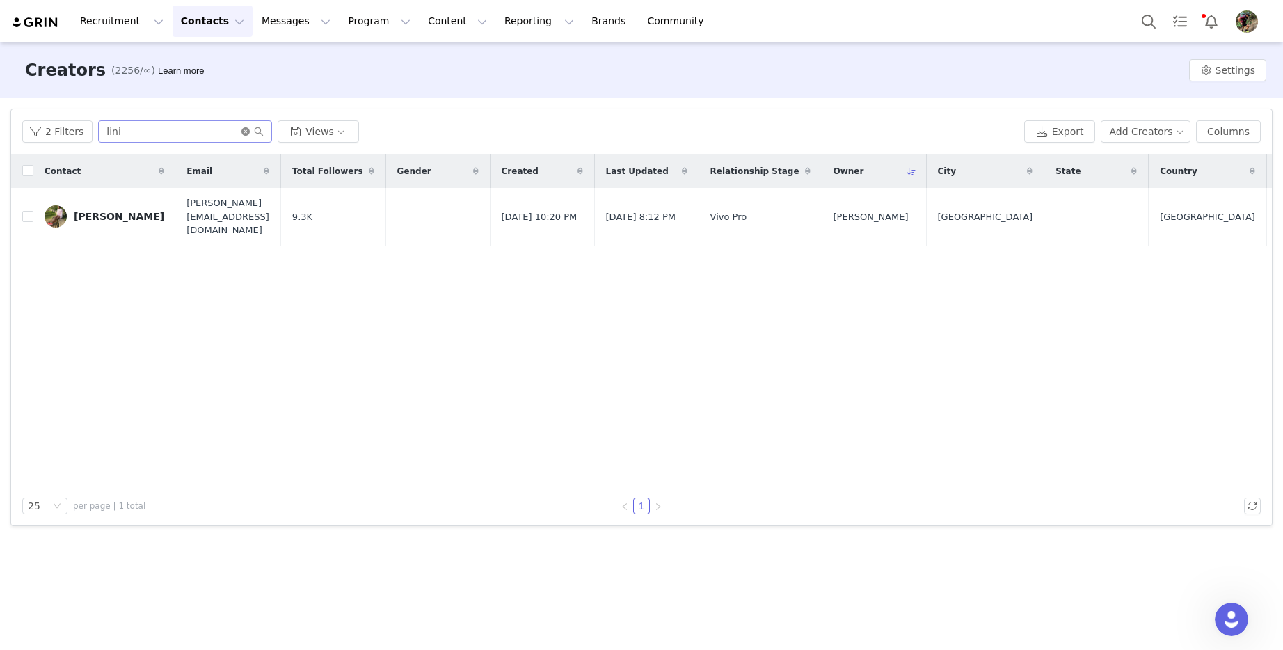
click at [244, 129] on icon "icon: close-circle" at bounding box center [245, 131] width 8 height 8
click at [244, 129] on input "lini" at bounding box center [185, 131] width 174 height 22
